Goal: Information Seeking & Learning: Check status

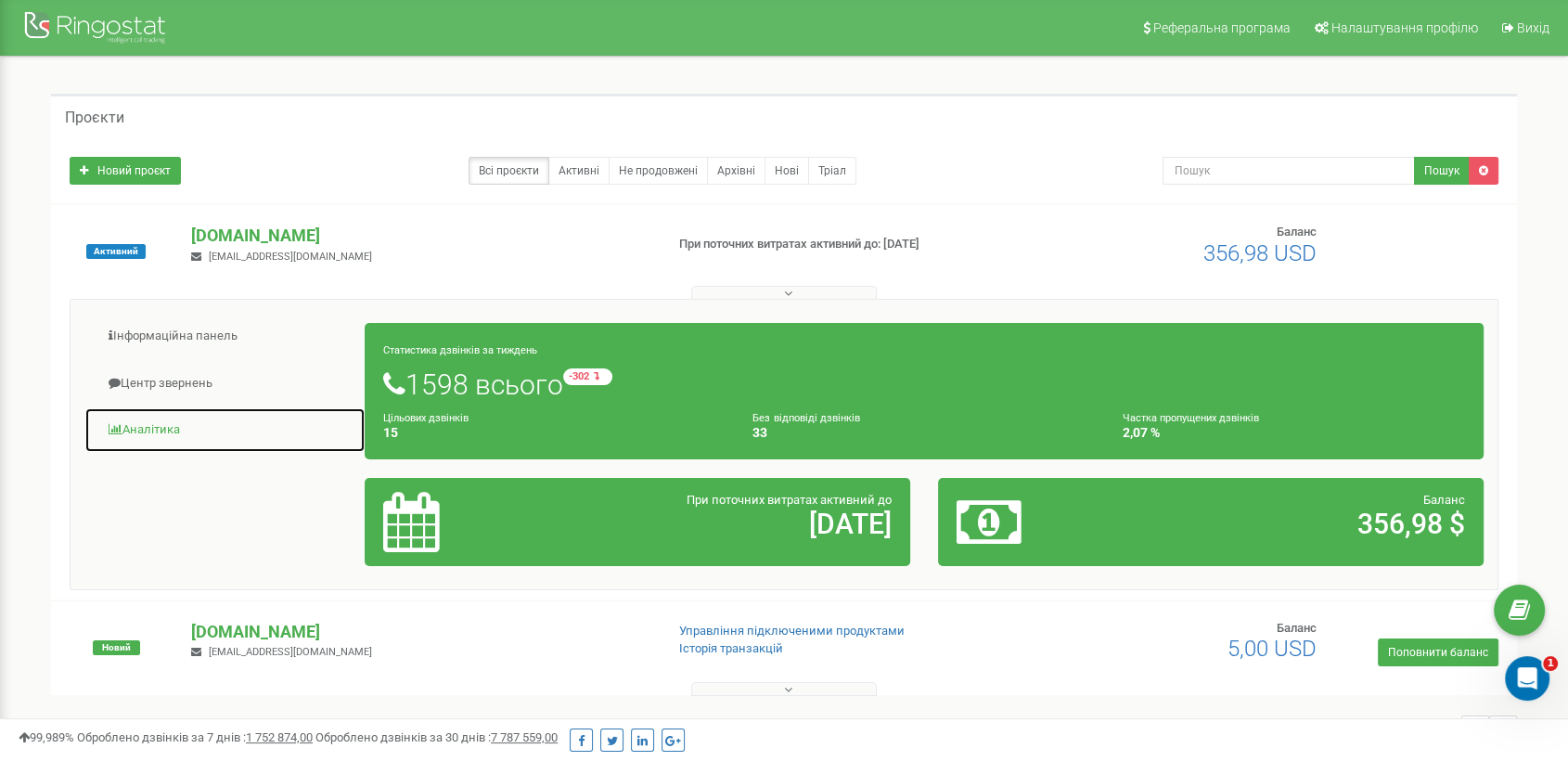
click at [132, 431] on link "Аналiтика" at bounding box center [225, 429] width 281 height 46
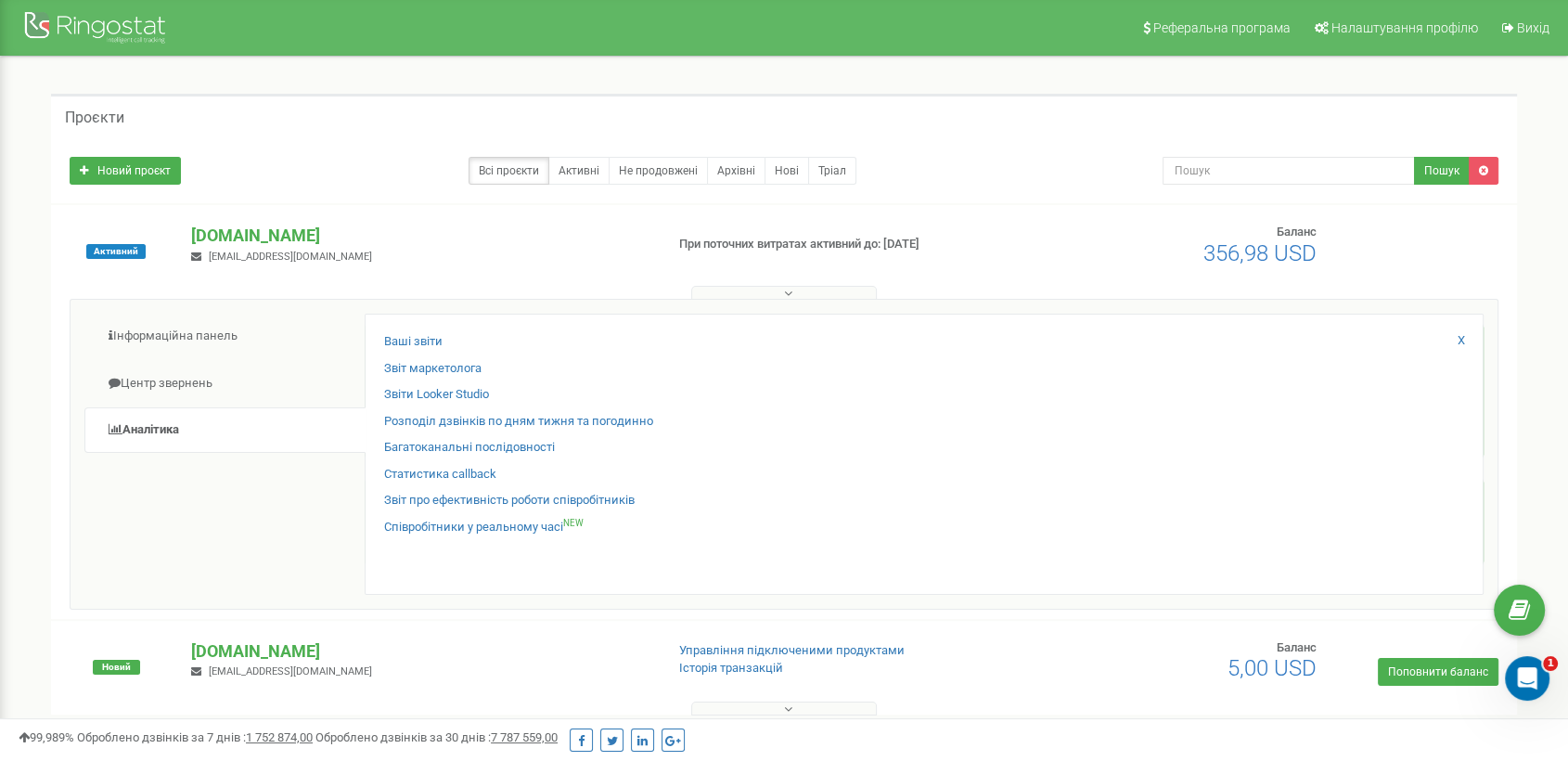
click at [451, 484] on div "Статистика callback" at bounding box center [923, 479] width 1080 height 27
click at [451, 495] on link "Звіт про ефективність роботи співробітників" at bounding box center [509, 500] width 251 height 18
click at [452, 499] on link "Звіт про ефективність роботи співробітників" at bounding box center [509, 500] width 251 height 18
click at [462, 494] on link "Звіт про ефективність роботи співробітників" at bounding box center [509, 500] width 251 height 18
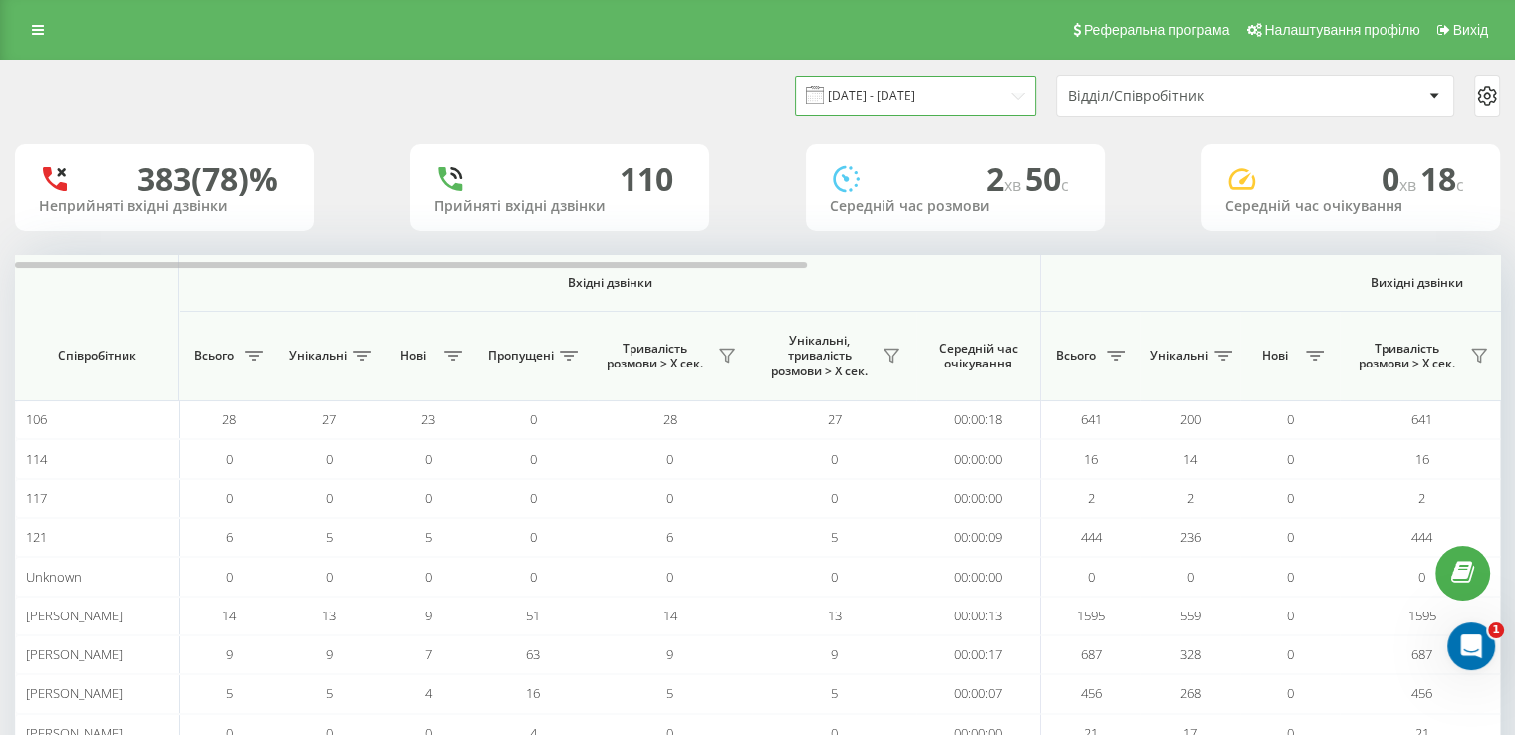
click at [881, 89] on input "21.07.2025 - 21.08.2025" at bounding box center [915, 95] width 241 height 39
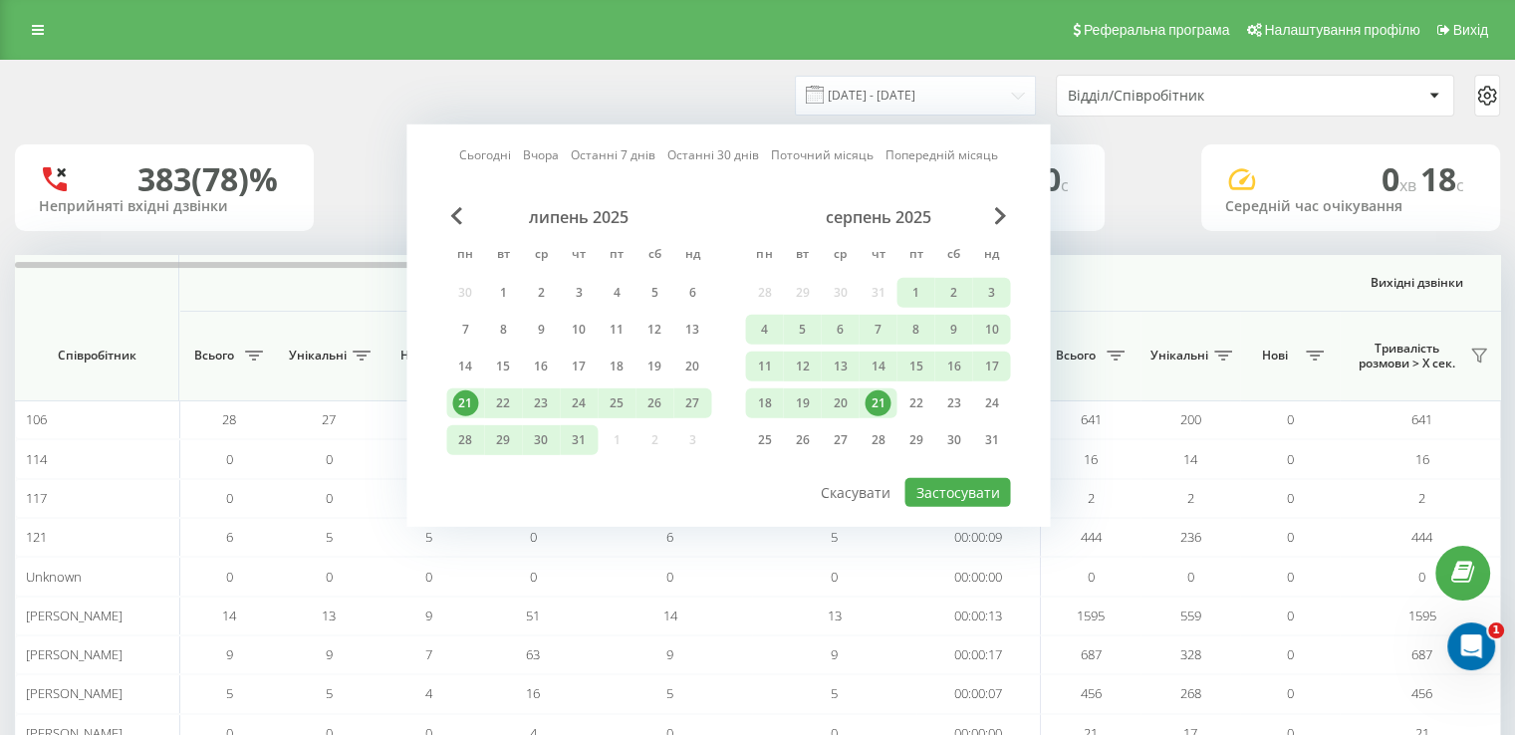
drag, startPoint x: 876, startPoint y: 399, endPoint x: 916, endPoint y: 495, distance: 104.0
click at [876, 400] on div "21" at bounding box center [878, 403] width 26 height 26
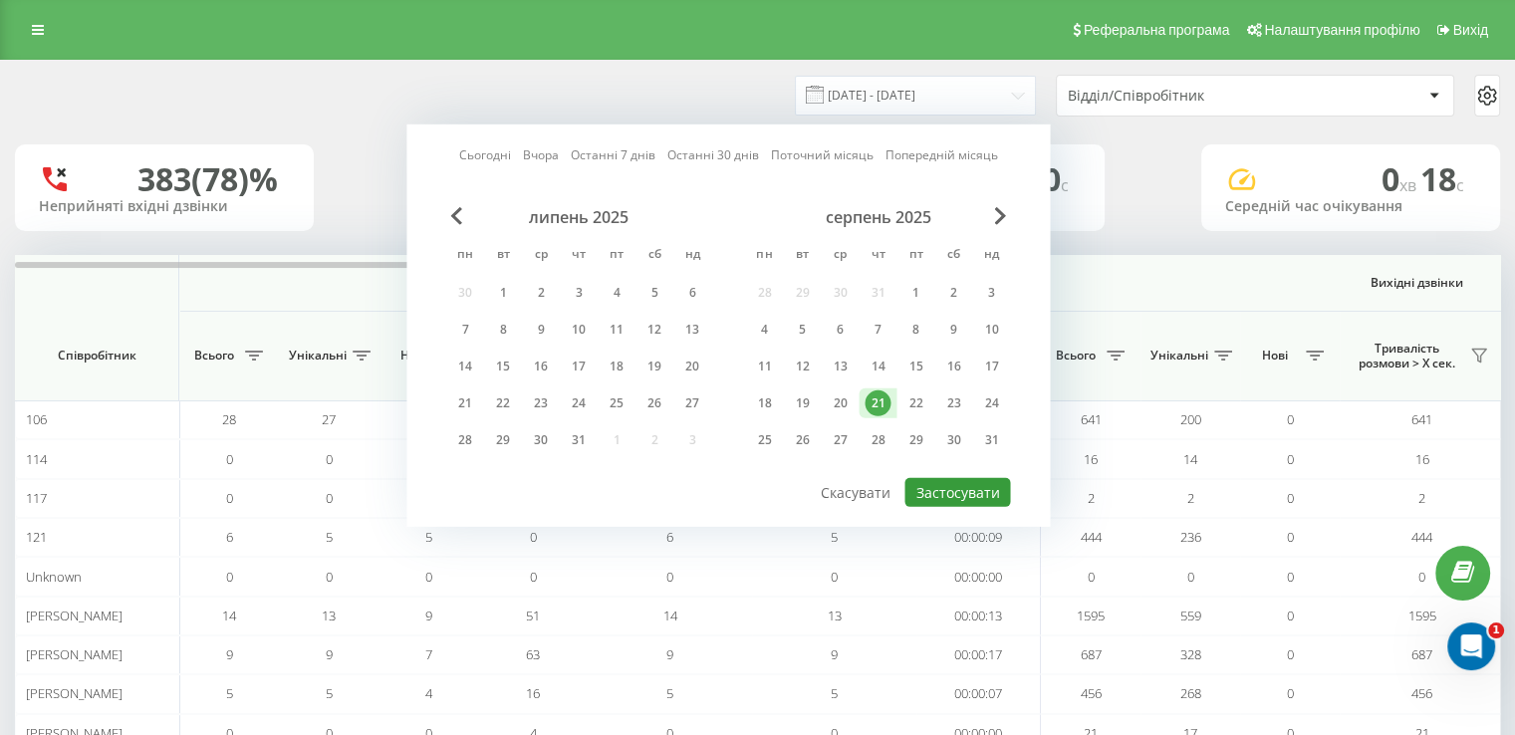
click at [945, 494] on button "Застосувати" at bounding box center [957, 492] width 106 height 29
type input "21.08.2025 - 21.08.2025"
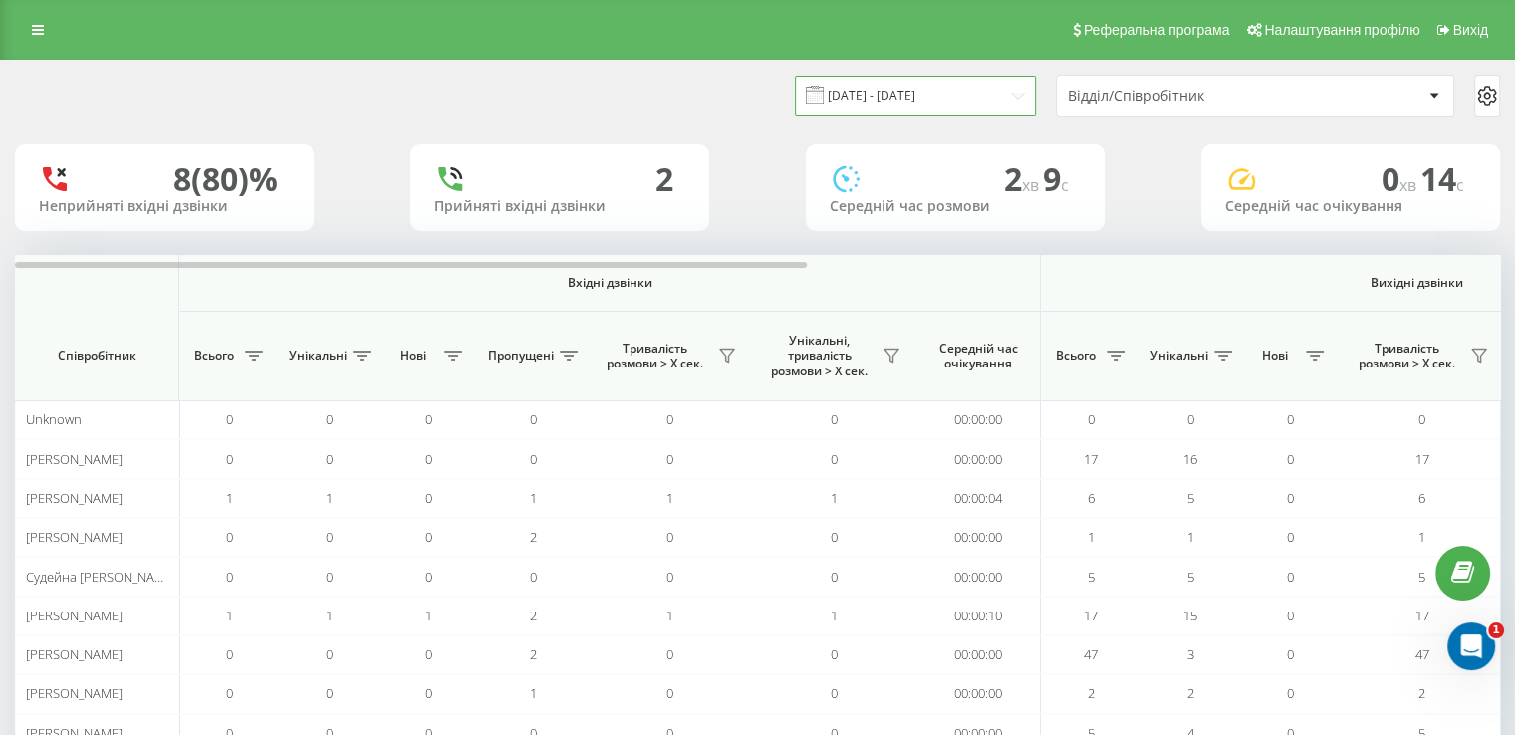
click at [912, 92] on input "21.08.2025 - 21.08.2025" at bounding box center [915, 95] width 241 height 39
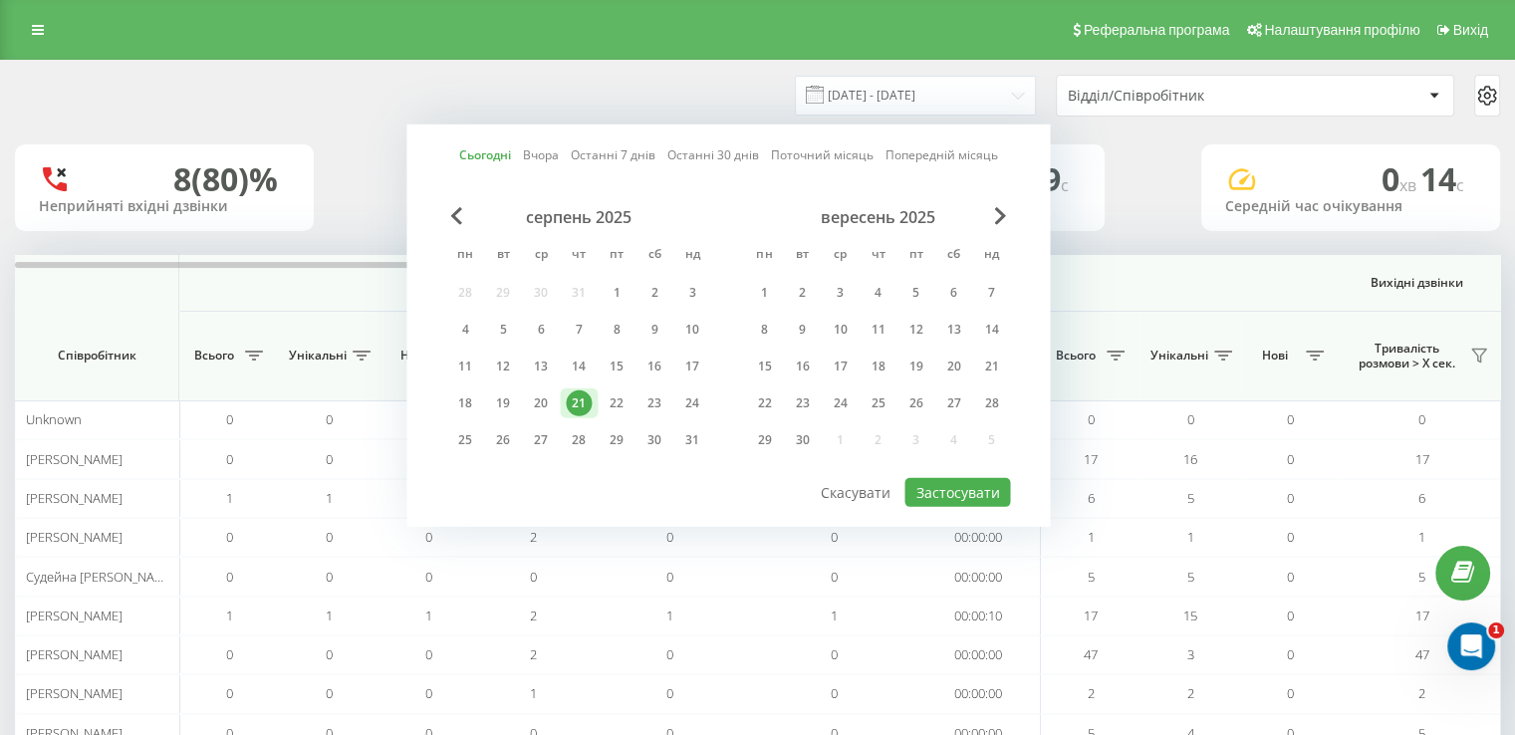
drag, startPoint x: 573, startPoint y: 399, endPoint x: 932, endPoint y: 451, distance: 363.3
click at [582, 399] on div "21" at bounding box center [579, 403] width 26 height 26
click at [968, 491] on button "Застосувати" at bounding box center [957, 492] width 106 height 29
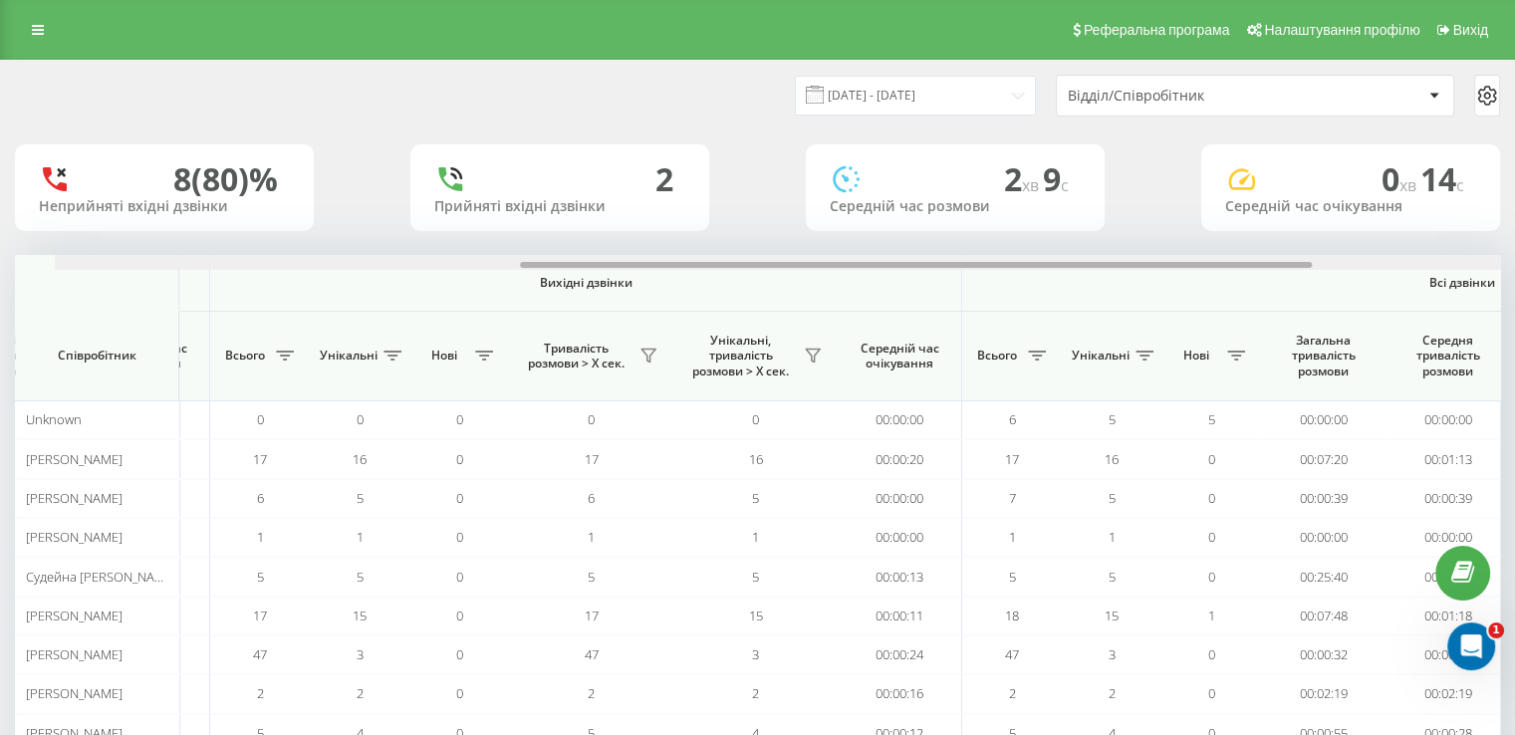
scroll to position [0, 888]
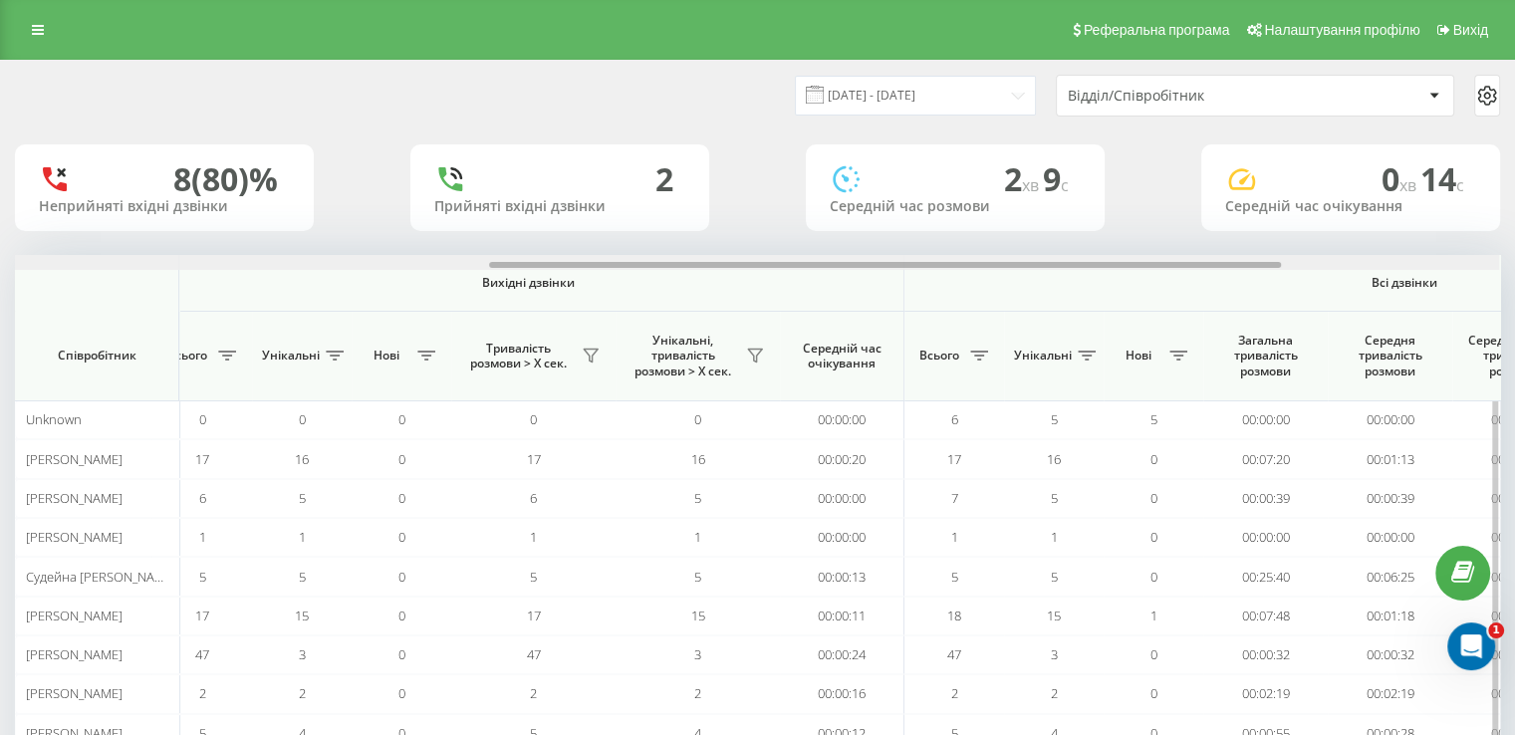
drag, startPoint x: 517, startPoint y: 268, endPoint x: 945, endPoint y: 307, distance: 430.1
click at [945, 307] on div "Вхідні дзвінки Вихідні дзвінки Всі дзвінки Співробітник Всього Унікальні Нові П…" at bounding box center [757, 504] width 1485 height 498
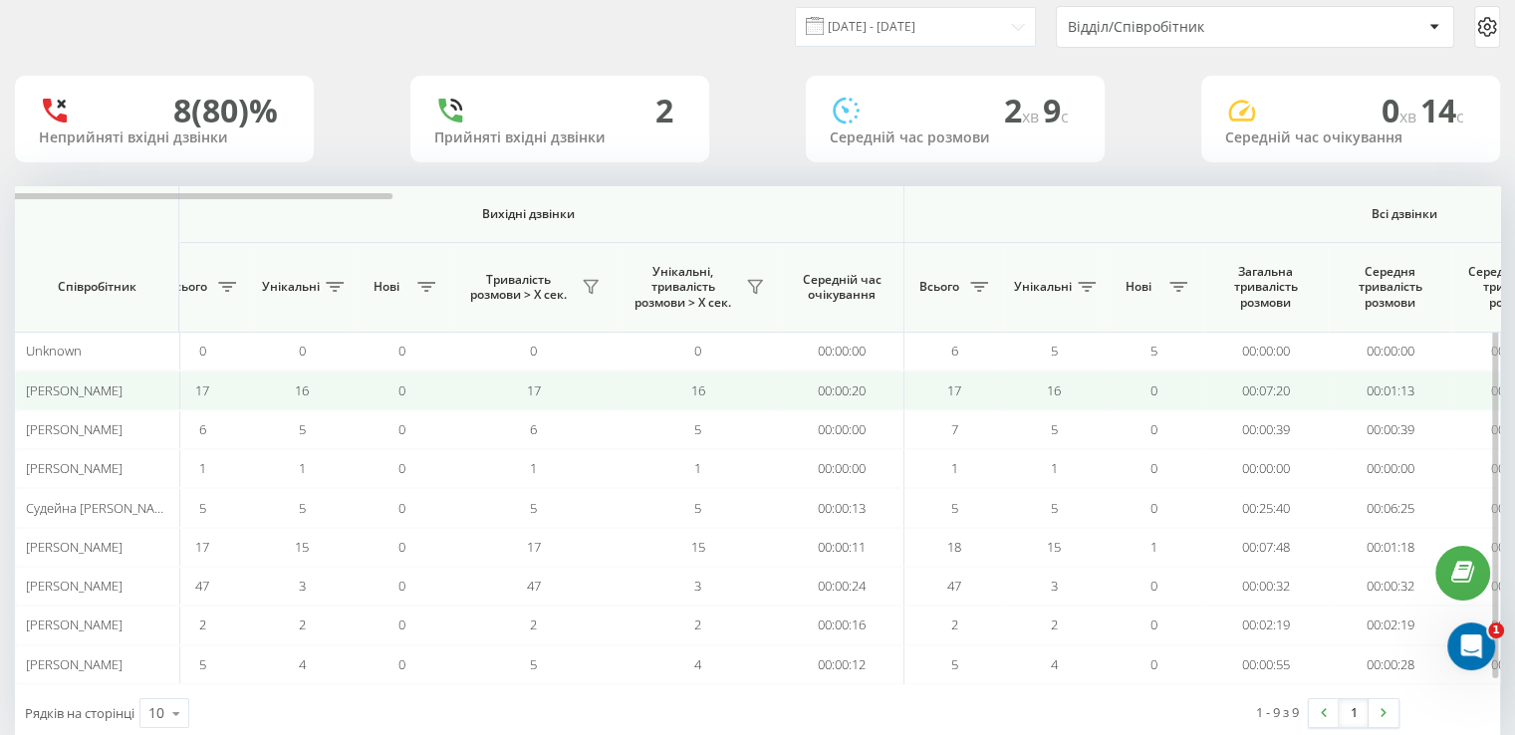
scroll to position [100, 0]
